Goal: Book appointment/travel/reservation

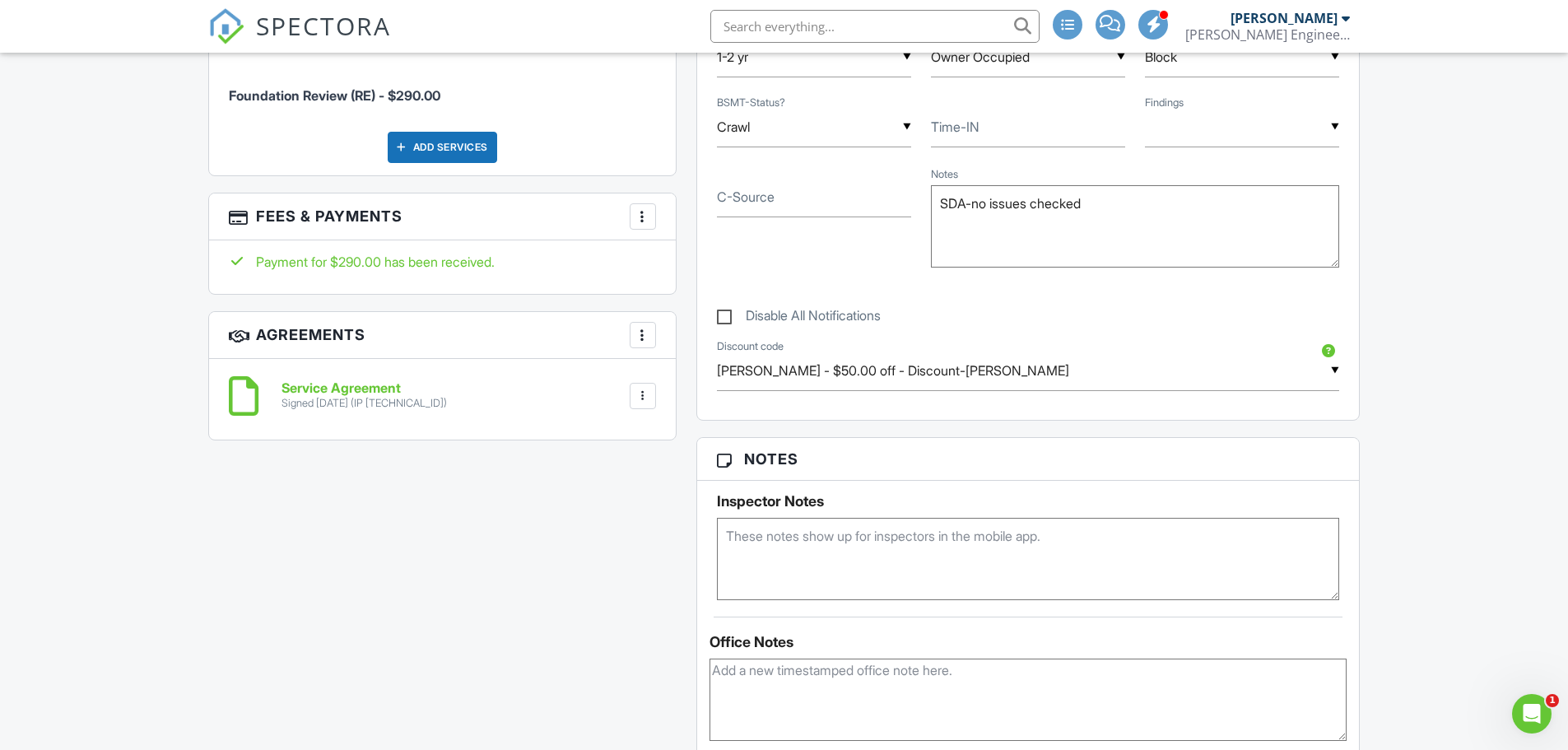
scroll to position [1153, 0]
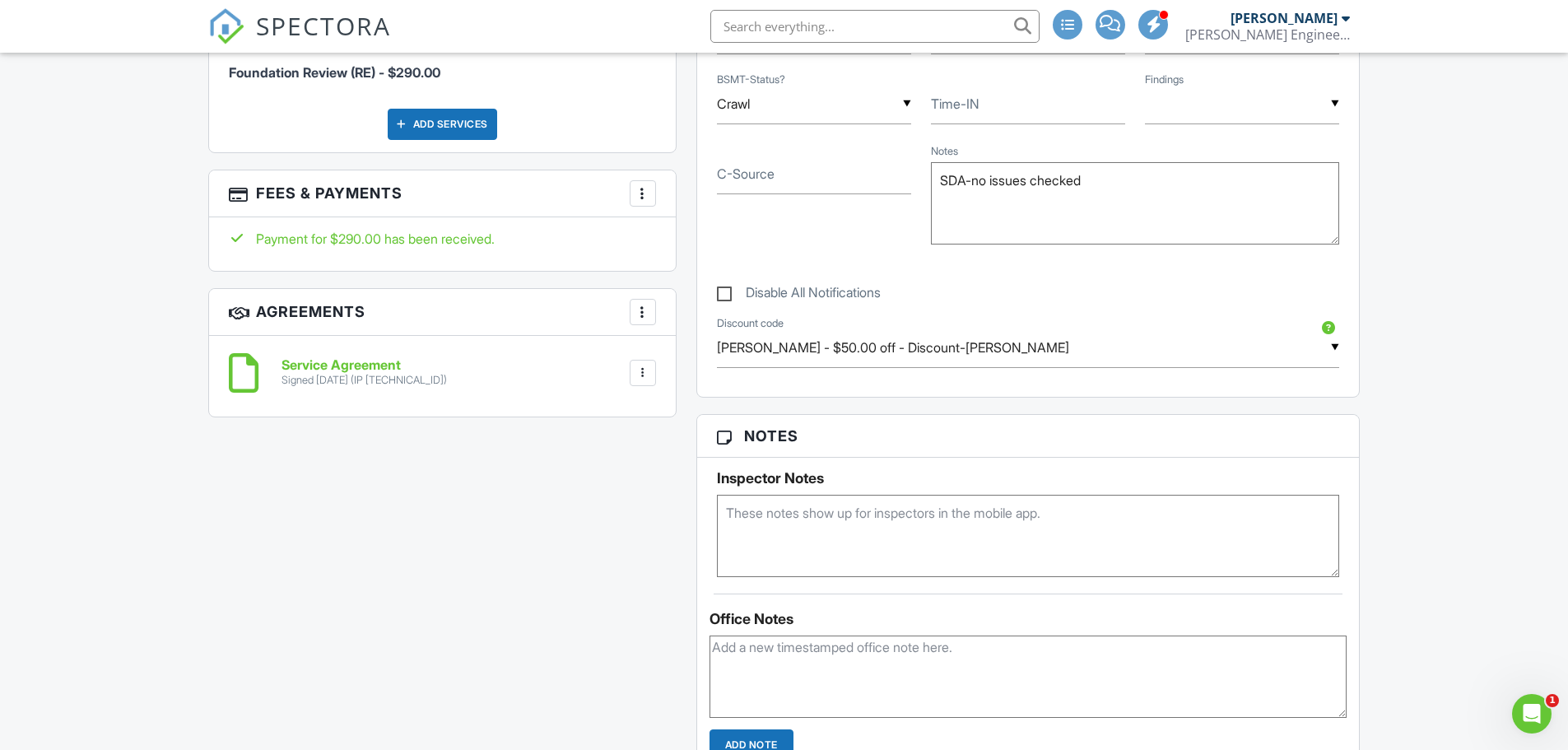
click at [645, 197] on div at bounding box center [643, 194] width 16 height 16
click at [679, 319] on li "View Invoice" at bounding box center [725, 325] width 172 height 41
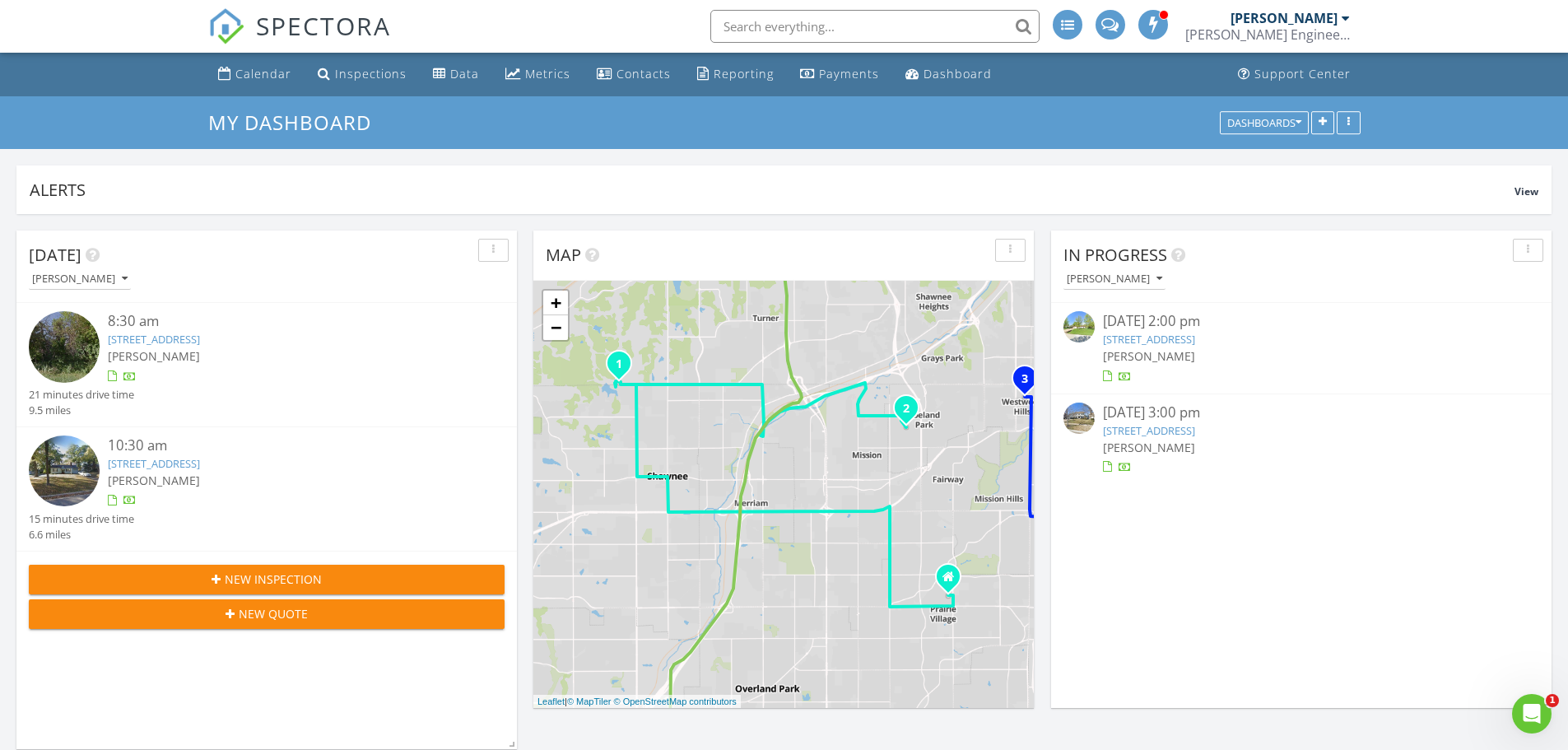
scroll to position [1647, 1593]
click at [122, 277] on icon "button" at bounding box center [125, 279] width 5 height 12
click at [95, 370] on link "[PERSON_NAME]" at bounding box center [93, 355] width 128 height 39
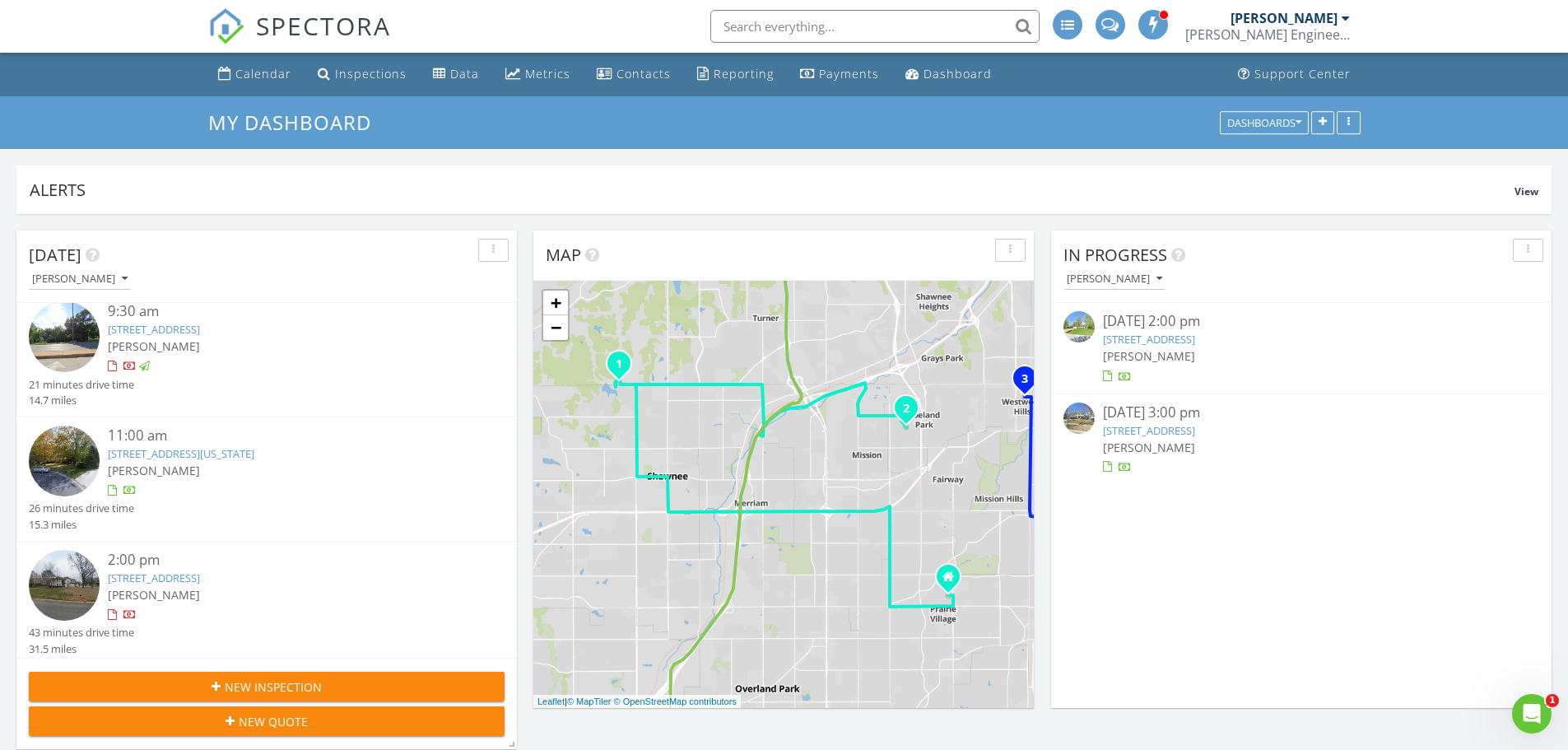
scroll to position [0, 0]
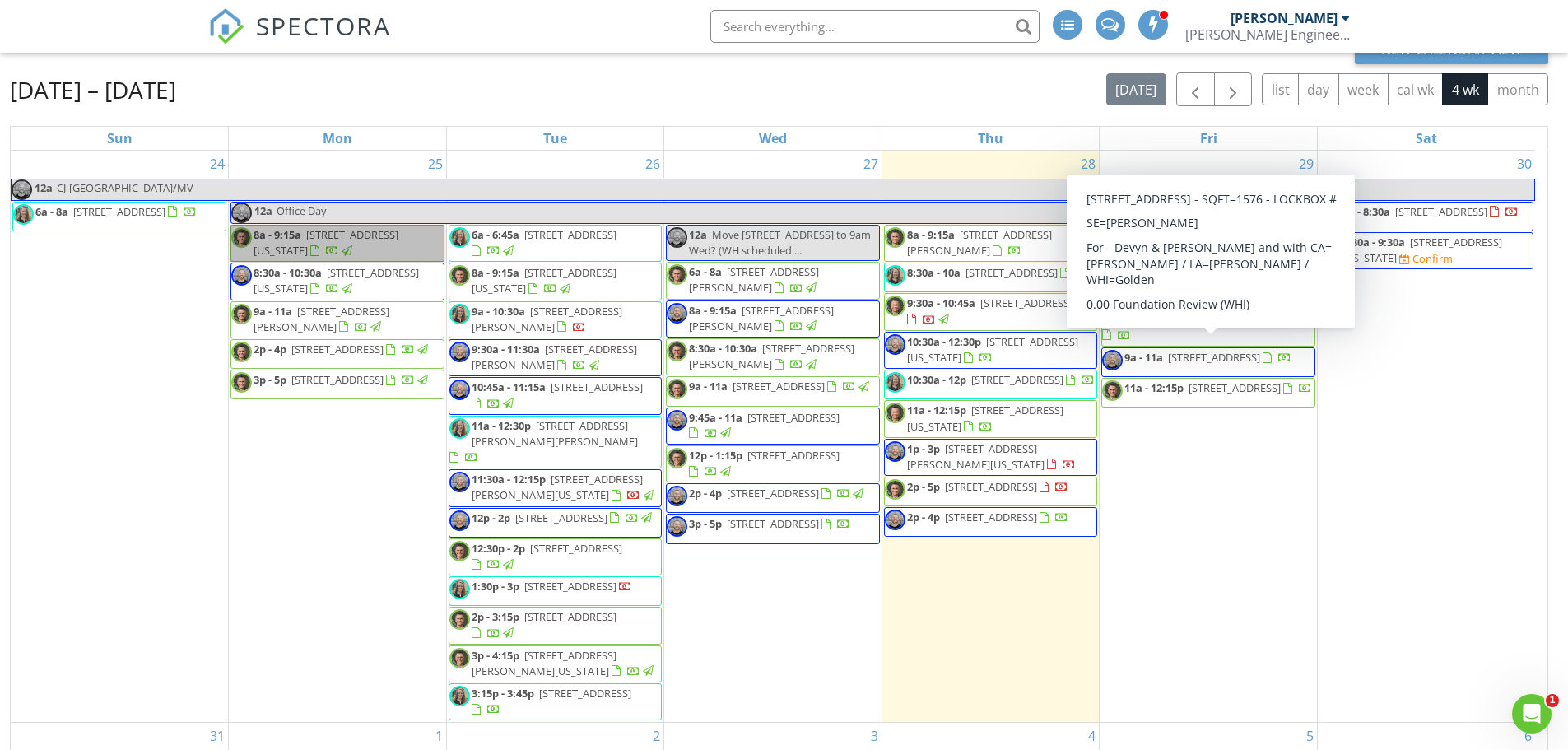
click at [1197, 169] on div "29 6a - 7:15a [STREET_ADDRESS][US_STATE] 8a - 9:15a [STREET_ADDRESS] 9a - 11a […" at bounding box center [1208, 436] width 217 height 572
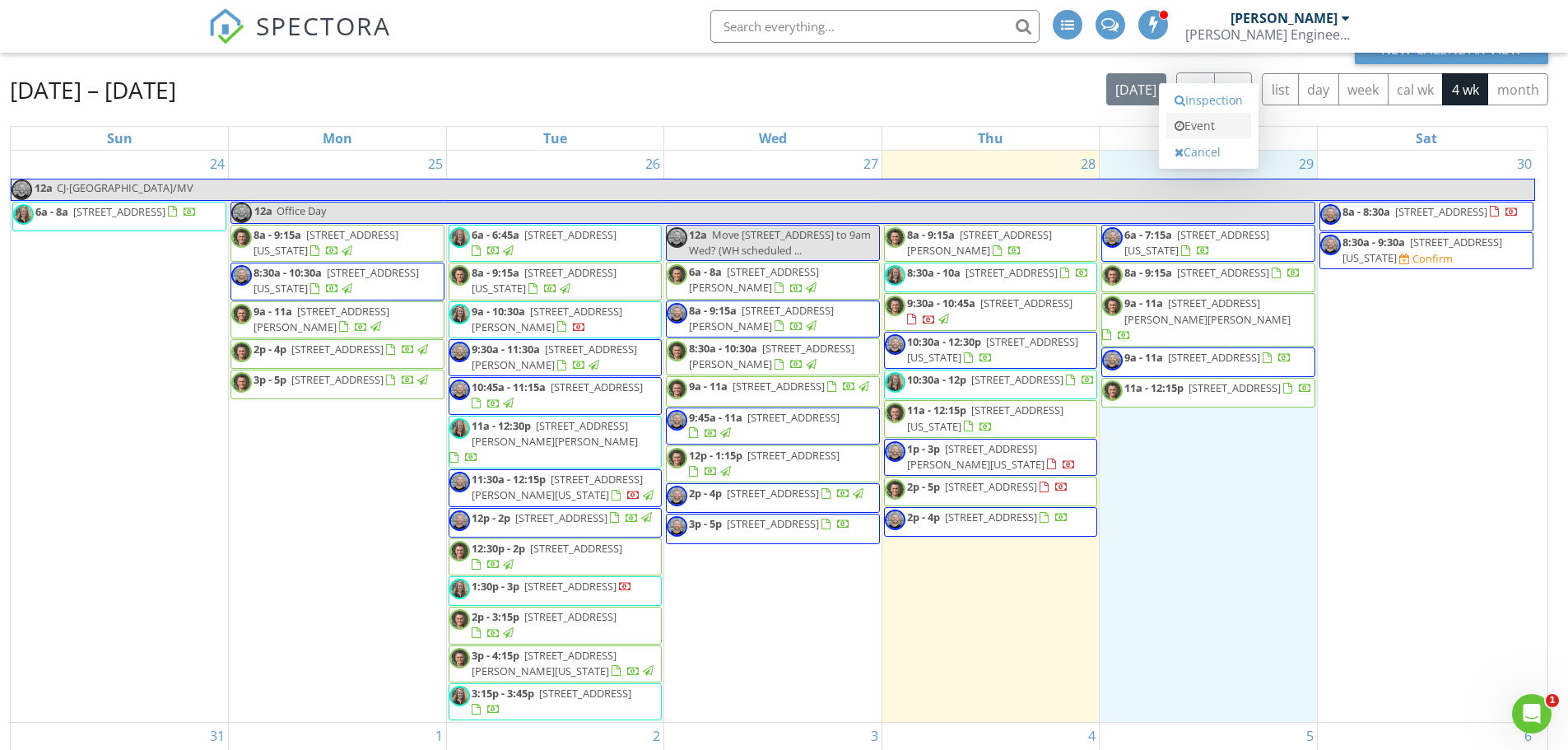
click at [1198, 128] on link "Event" at bounding box center [1208, 125] width 85 height 26
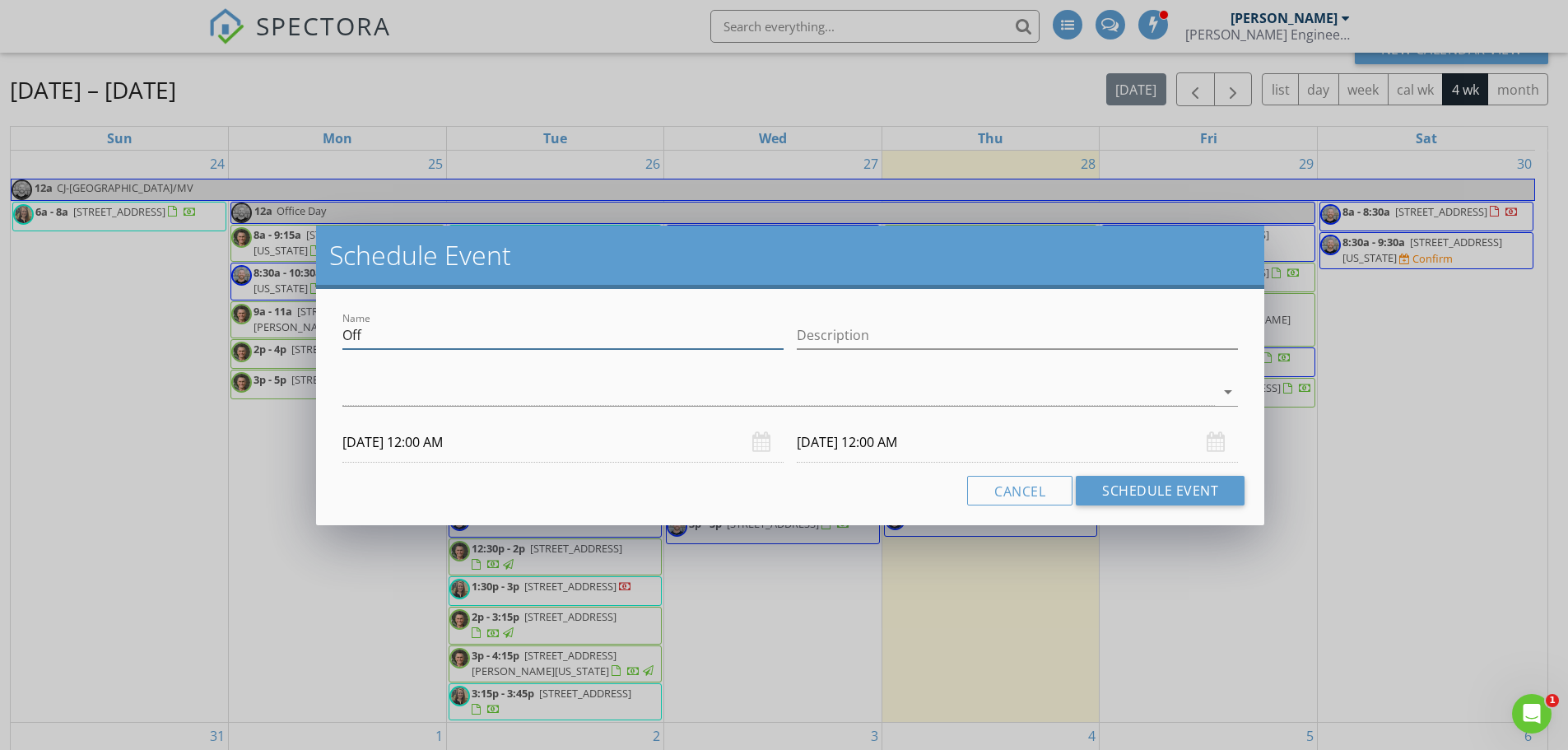
click at [573, 349] on div "Name Off" at bounding box center [563, 335] width 441 height 27
paste input "[STREET_ADDRESS]"
drag, startPoint x: 529, startPoint y: 336, endPoint x: 347, endPoint y: 336, distance: 182.0
click at [347, 336] on input "Off6822 Granada Ln" at bounding box center [563, 335] width 441 height 27
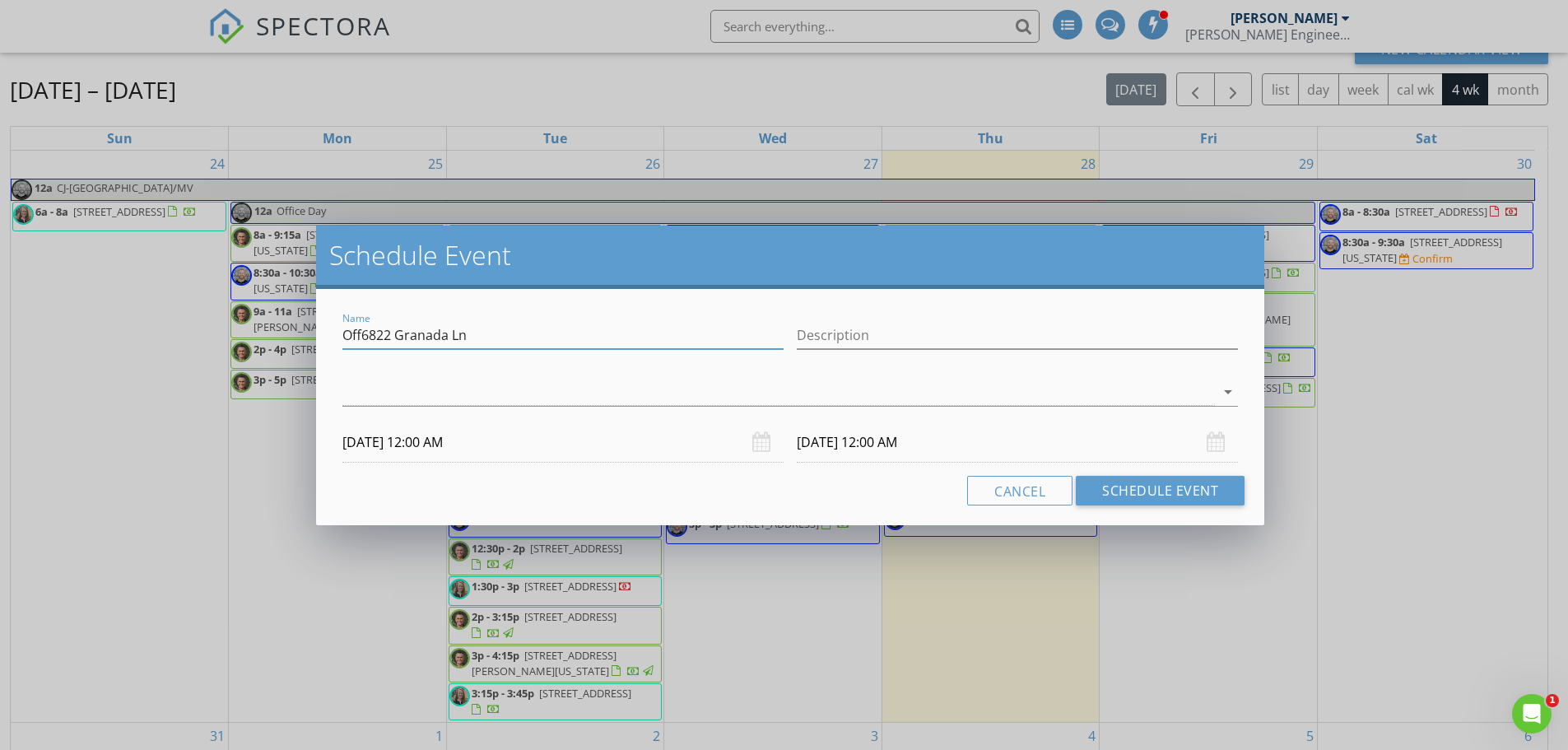
paste input "text"
type input "[STREET_ADDRESS]"
click at [373, 386] on div at bounding box center [779, 393] width 873 height 27
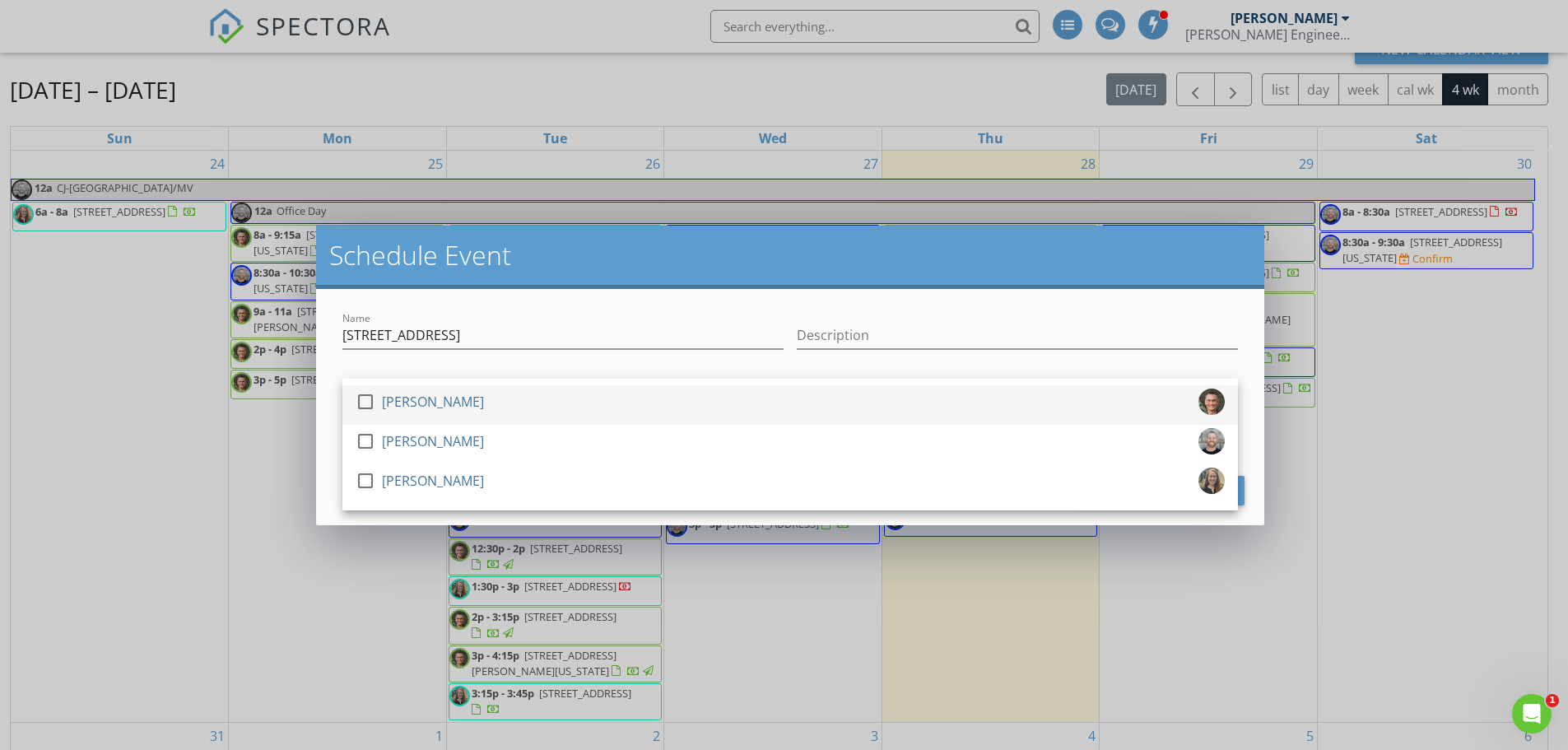
click at [368, 400] on div at bounding box center [365, 401] width 28 height 28
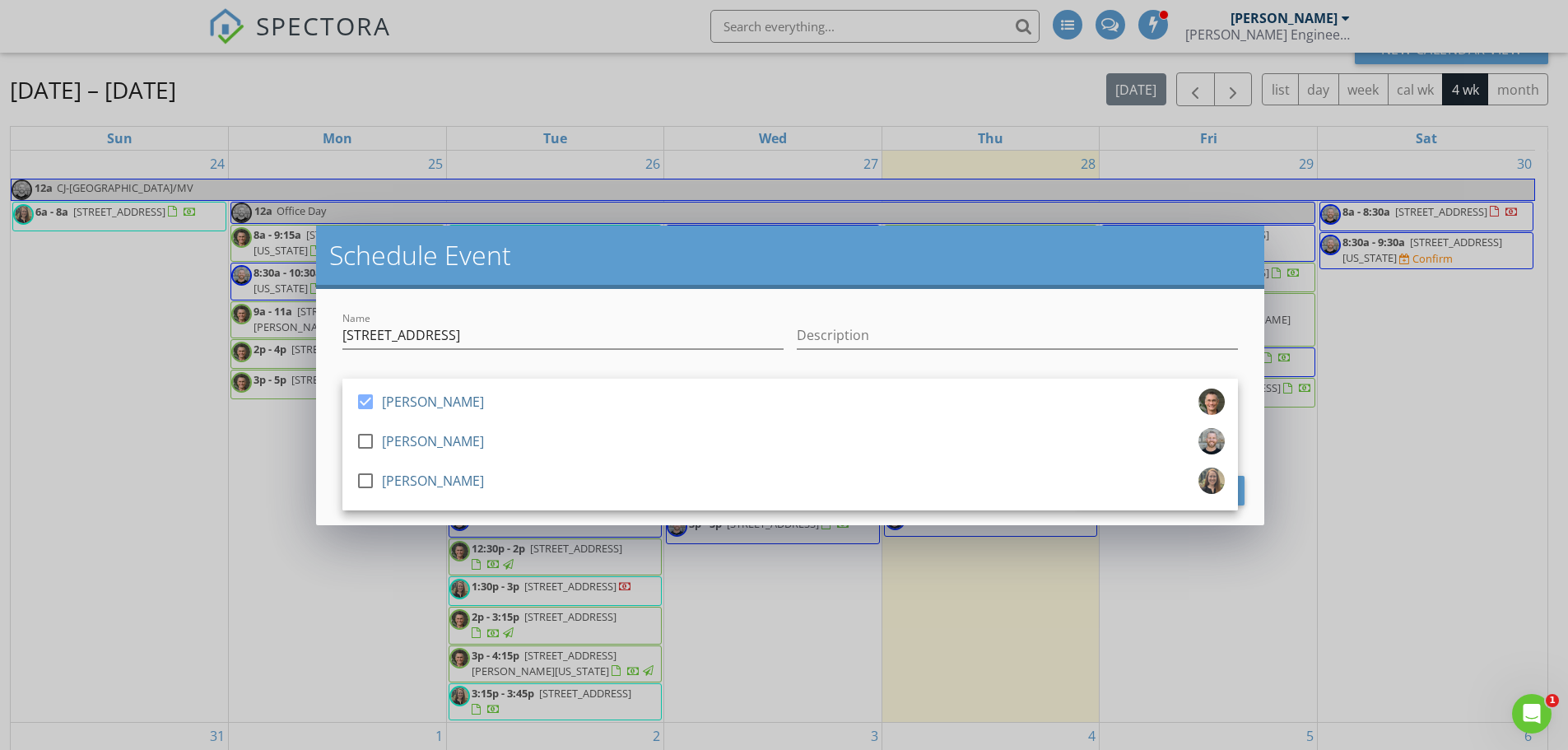
click at [324, 405] on div "Name 6822 [GEOGRAPHIC_DATA] Ln Description check_box [PERSON_NAME] check_box_ou…" at bounding box center [790, 407] width 948 height 236
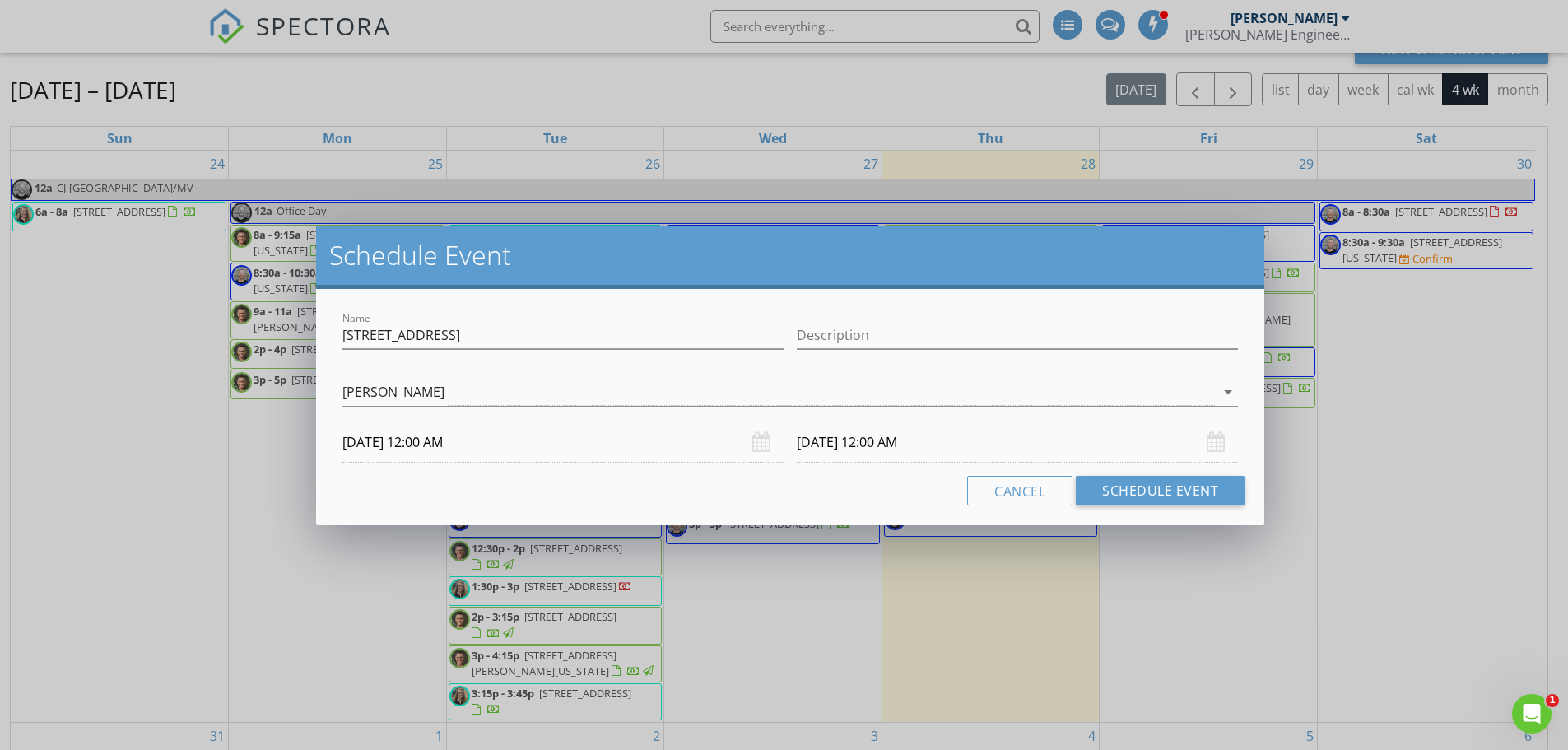
click at [384, 442] on input "[DATE] 12:00 AM" at bounding box center [563, 442] width 441 height 40
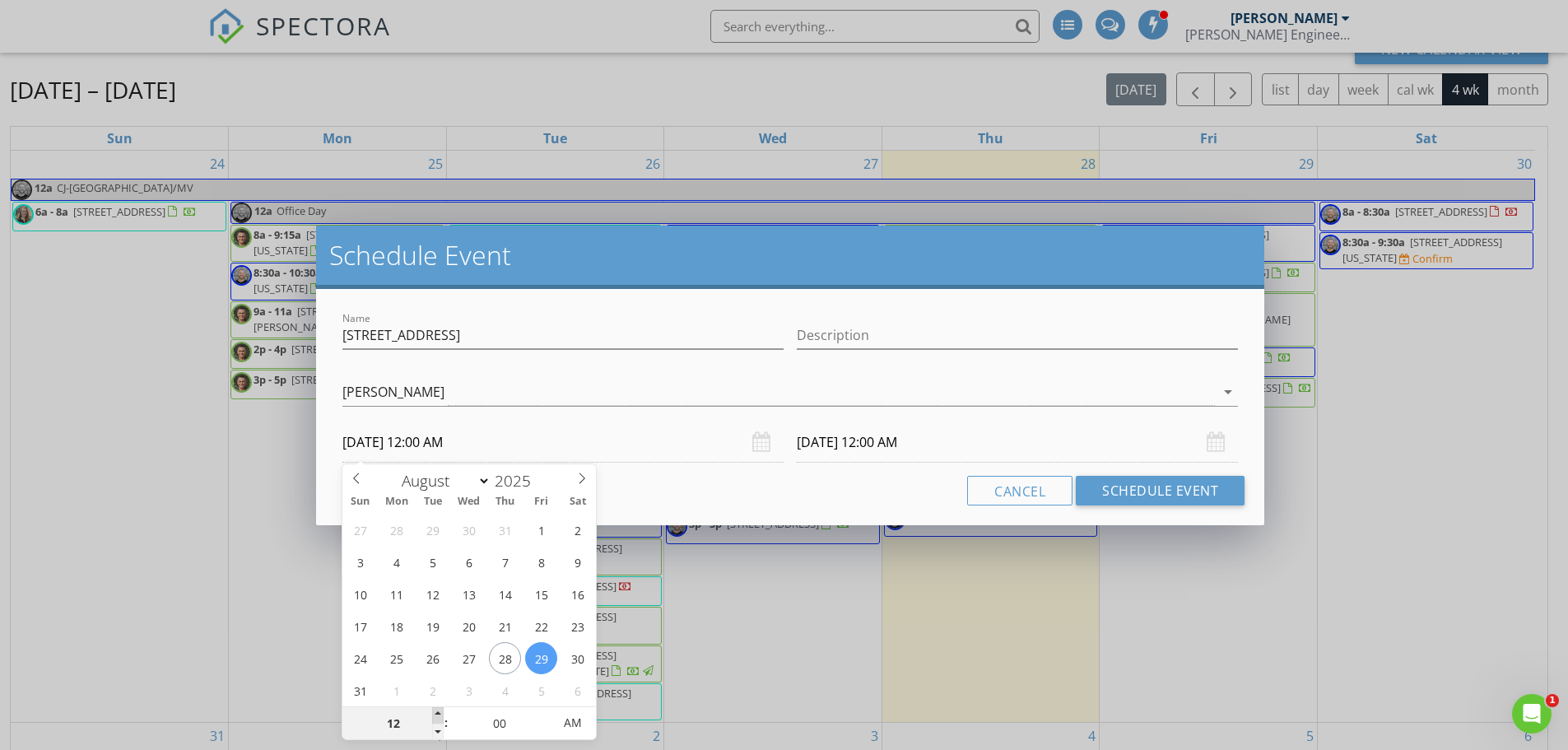
type input "01"
type input "[DATE] 1:00 AM"
click at [443, 714] on span at bounding box center [437, 715] width 12 height 16
type input "01"
type input "[DATE] 1:00 AM"
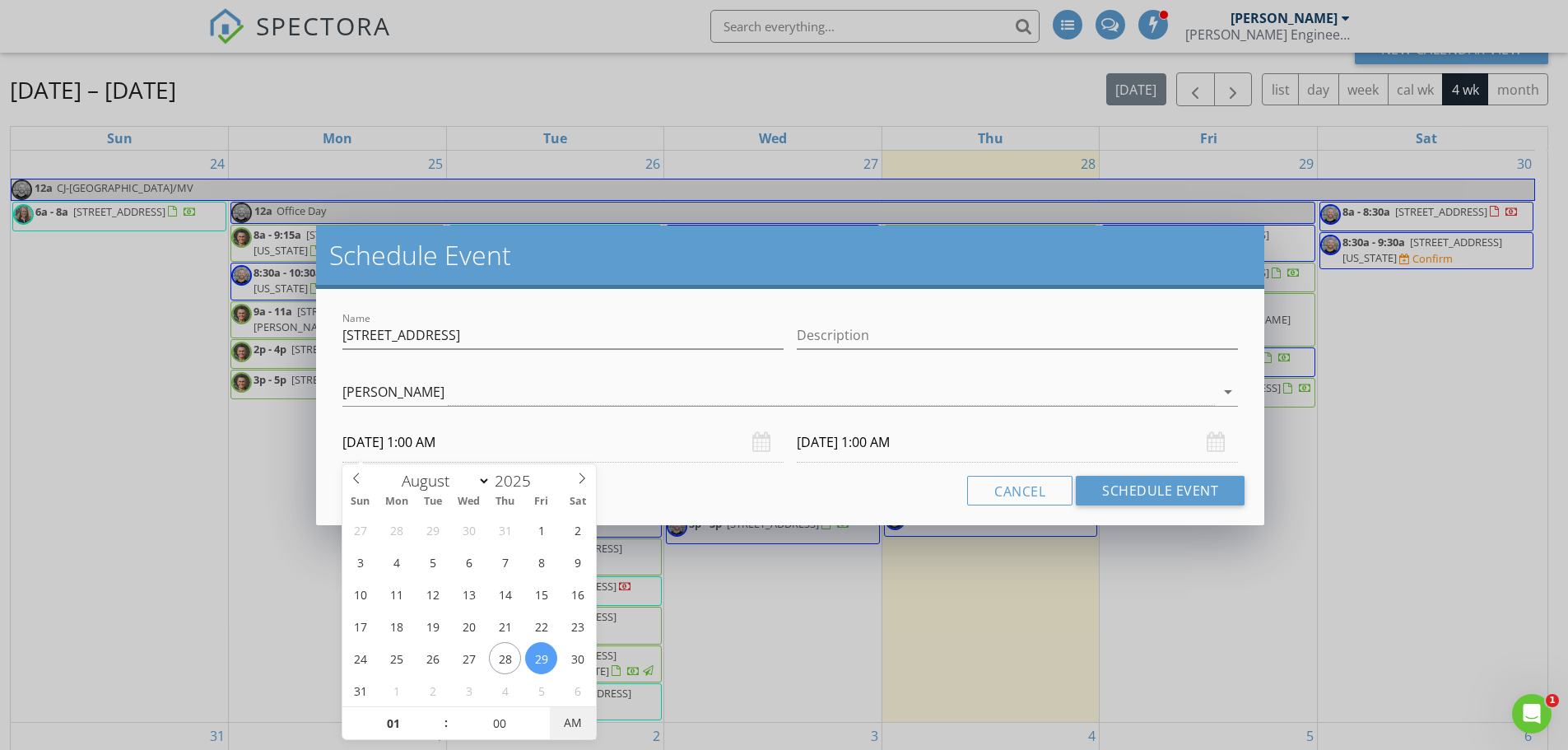
type input "[DATE] 1:00 PM"
click at [568, 722] on span "PM" at bounding box center [573, 723] width 45 height 33
click at [860, 431] on input "[DATE] 1:00 PM" at bounding box center [1016, 442] width 441 height 40
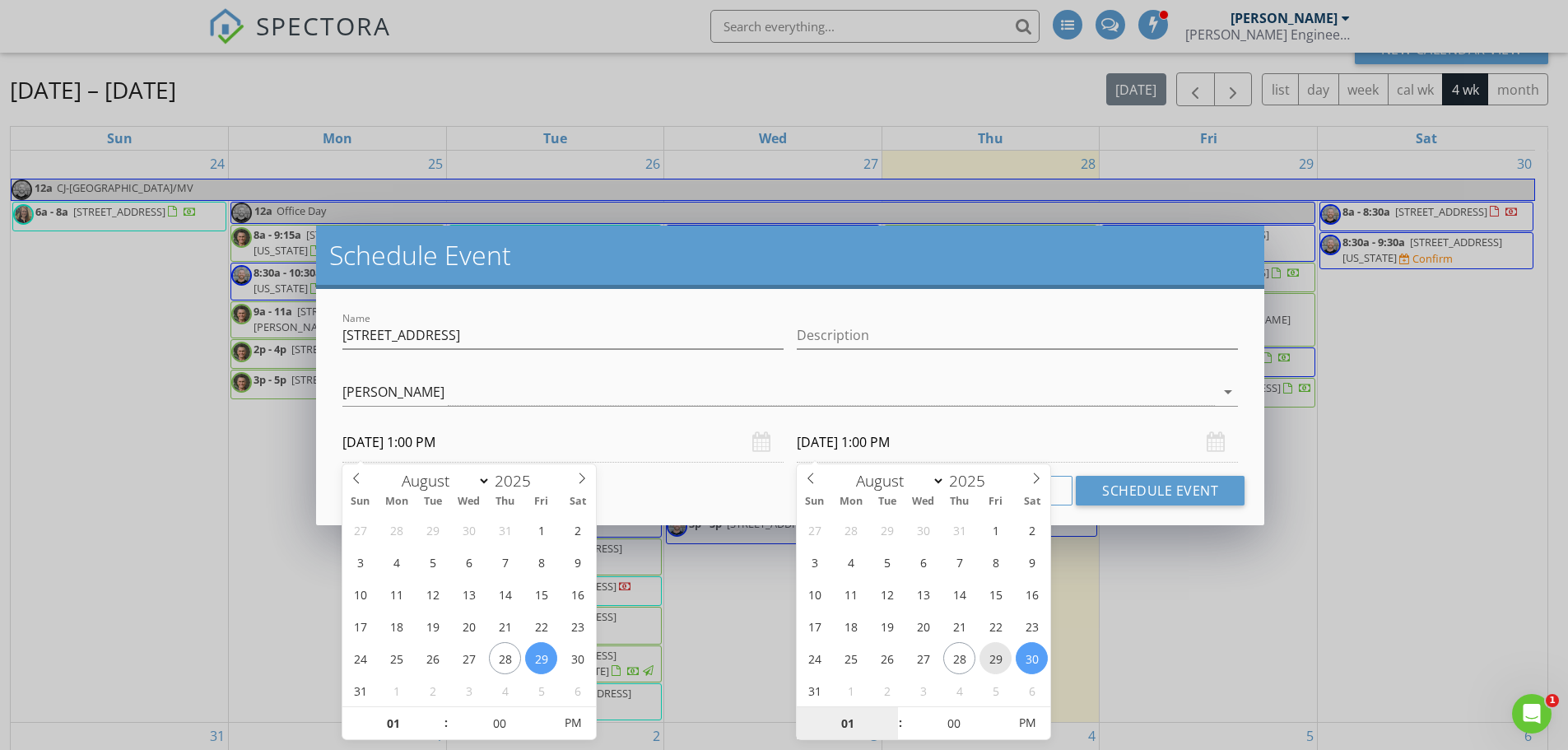
type input "[DATE] 1:00 PM"
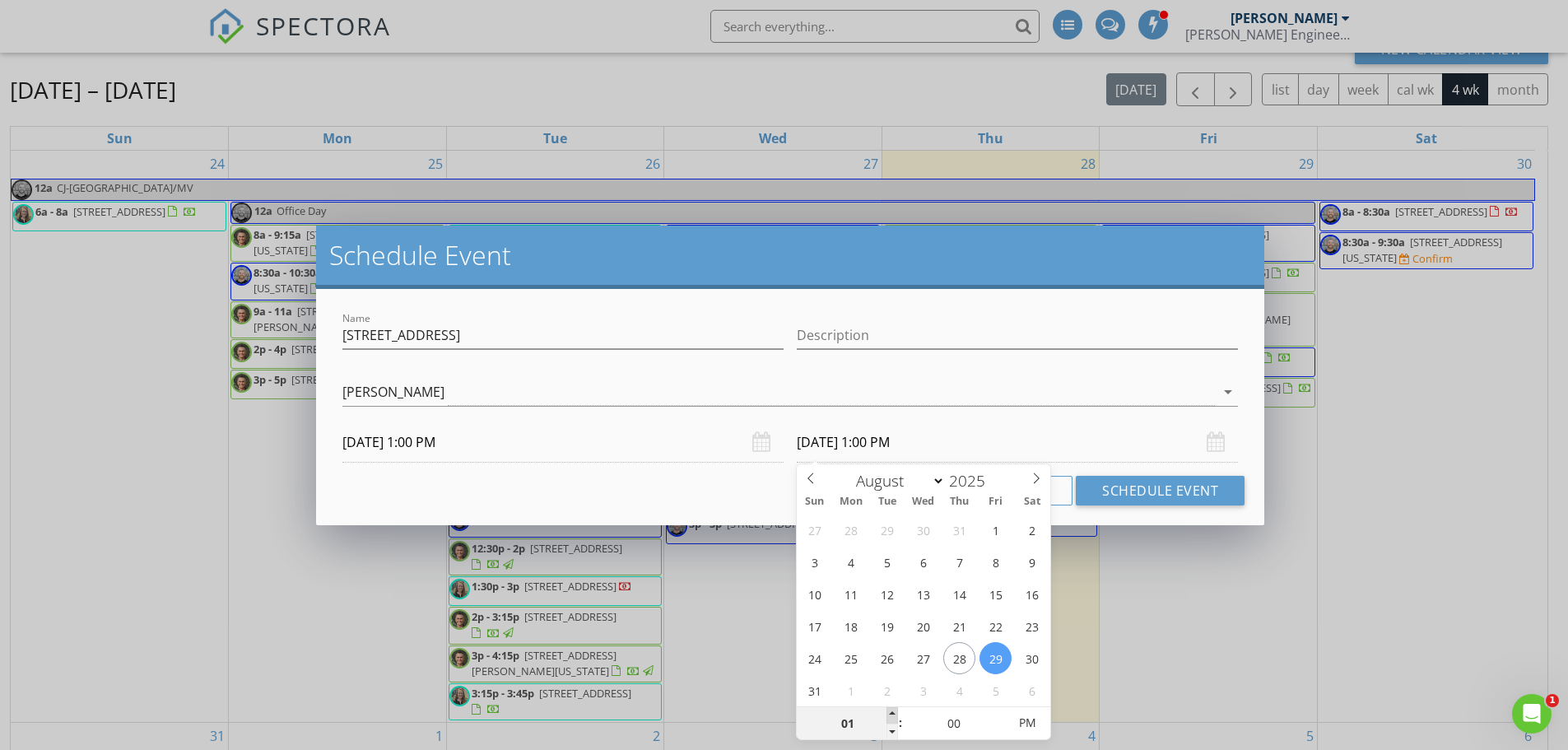
type input "02"
type input "[DATE] 2:00 PM"
click at [889, 715] on span at bounding box center [892, 715] width 12 height 16
click at [1125, 493] on button "Schedule Event" at bounding box center [1160, 490] width 169 height 30
